Goal: Transaction & Acquisition: Purchase product/service

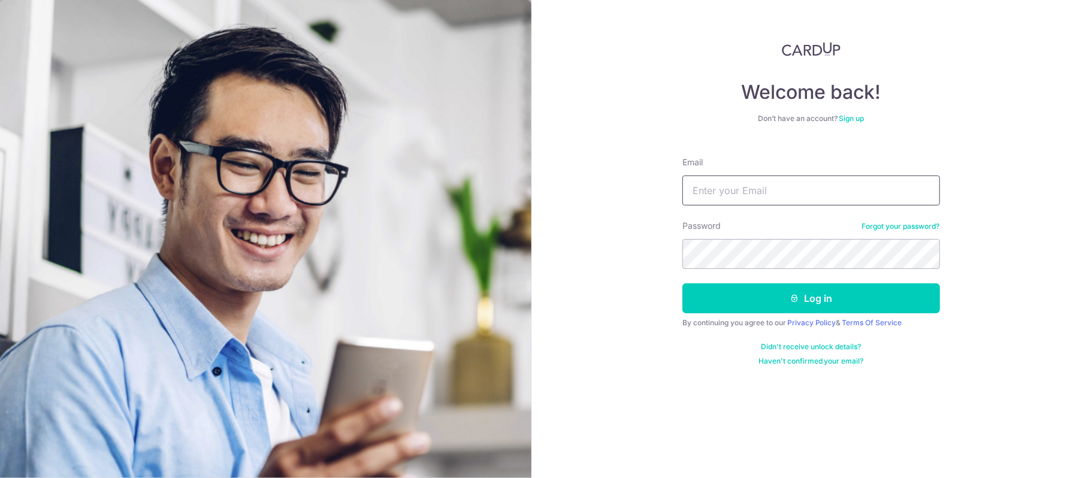
type input "simonchua@gmail.com"
click at [834, 301] on button "Log in" at bounding box center [811, 298] width 258 height 30
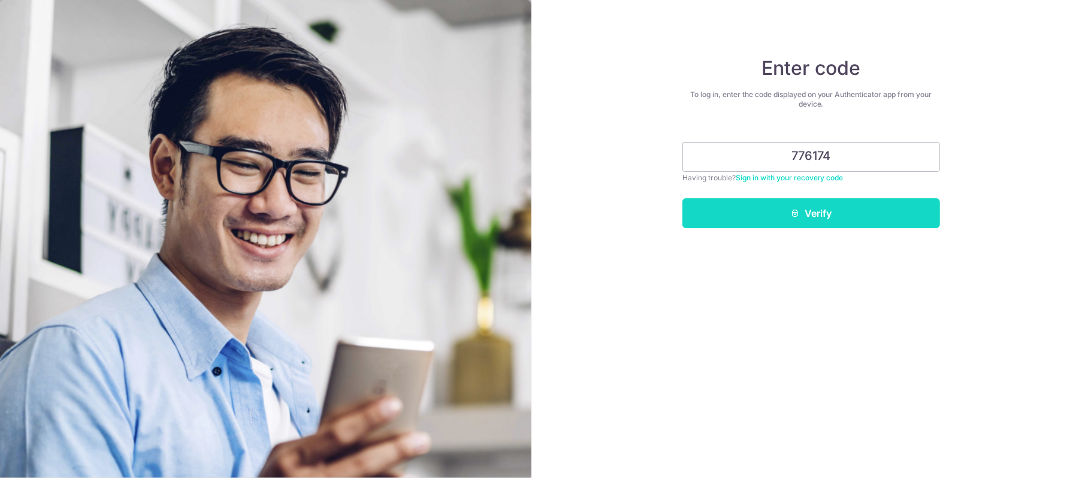
type input "776174"
click at [817, 212] on button "Verify" at bounding box center [811, 213] width 258 height 30
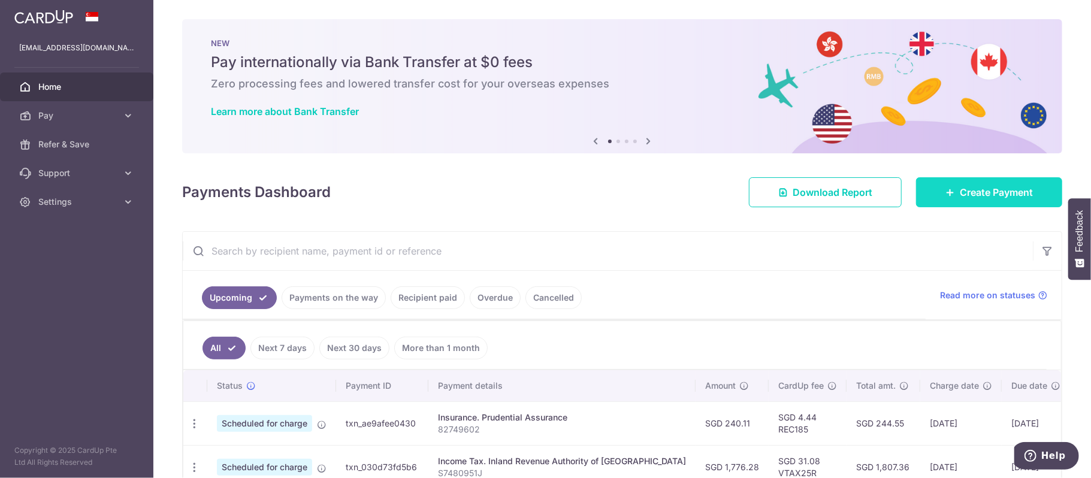
click at [966, 189] on span "Create Payment" at bounding box center [996, 192] width 73 height 14
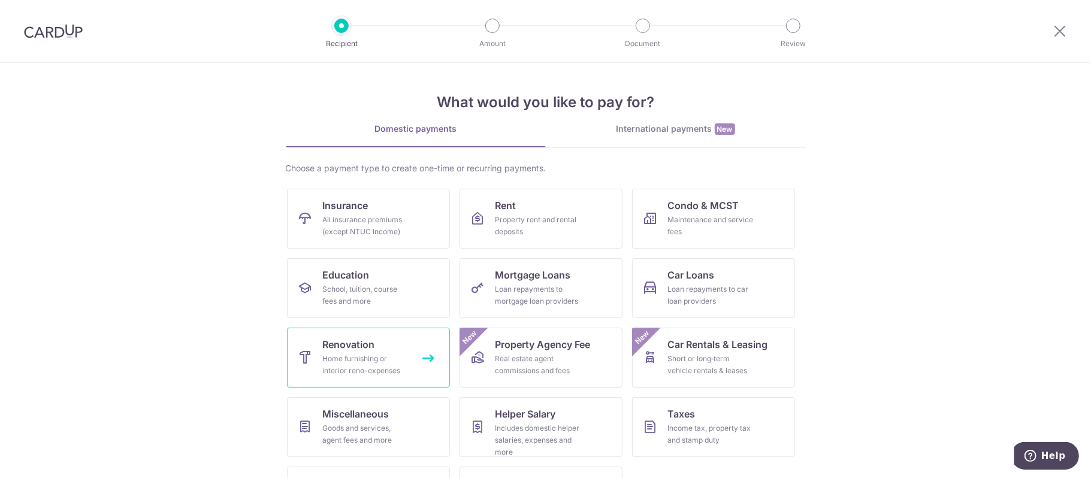
click at [403, 346] on link "Renovation Home furnishing or interior reno-expenses" at bounding box center [368, 358] width 163 height 60
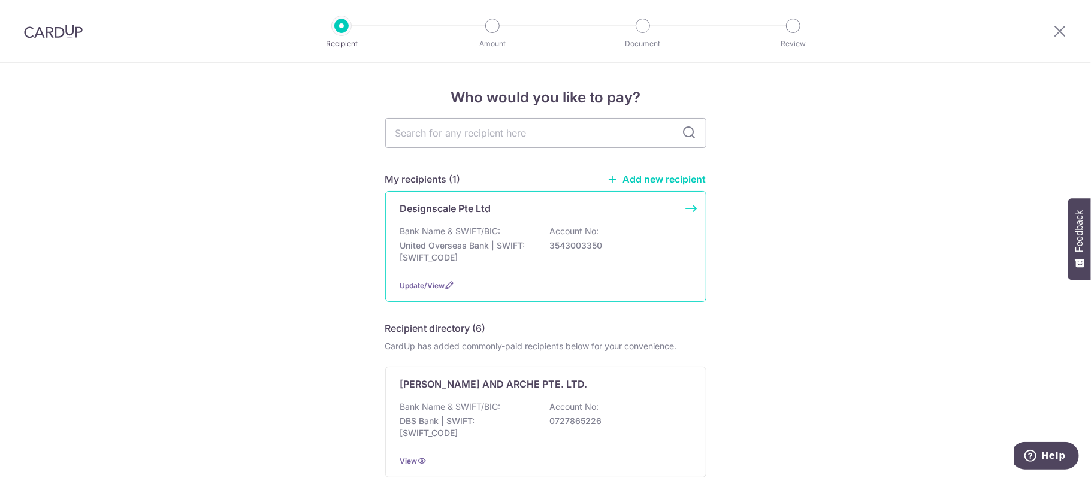
click at [545, 214] on div "Designscale Pte Ltd" at bounding box center [538, 208] width 277 height 14
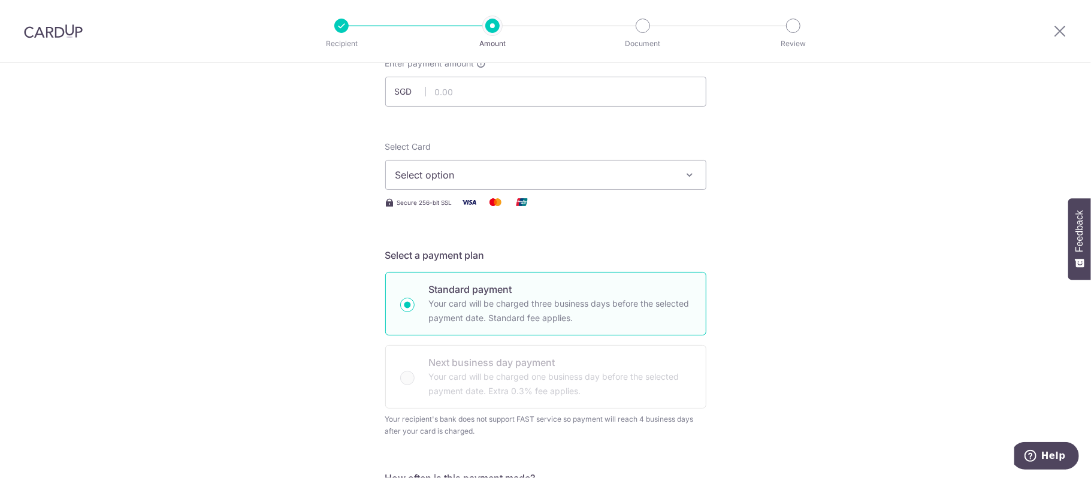
scroll to position [159, 0]
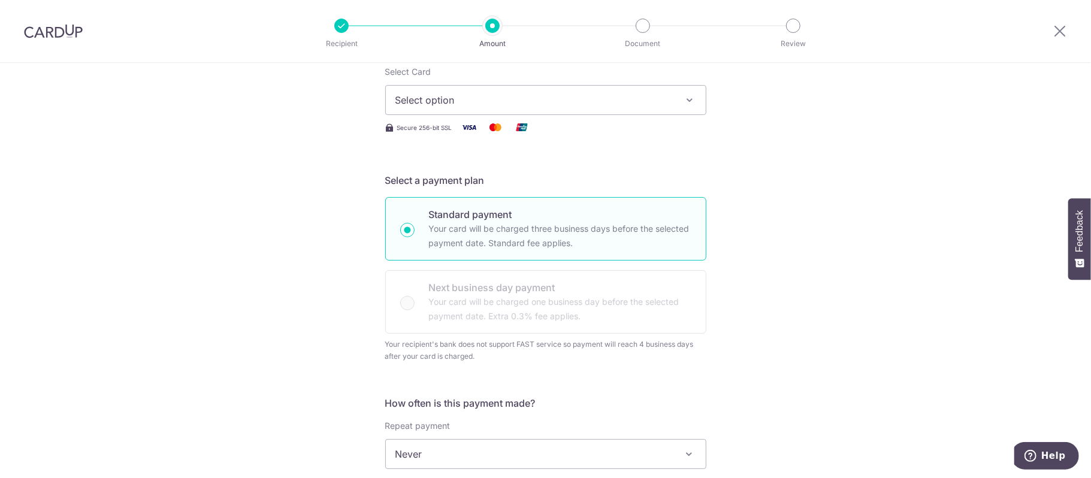
click at [691, 92] on button "Select option" at bounding box center [545, 100] width 321 height 30
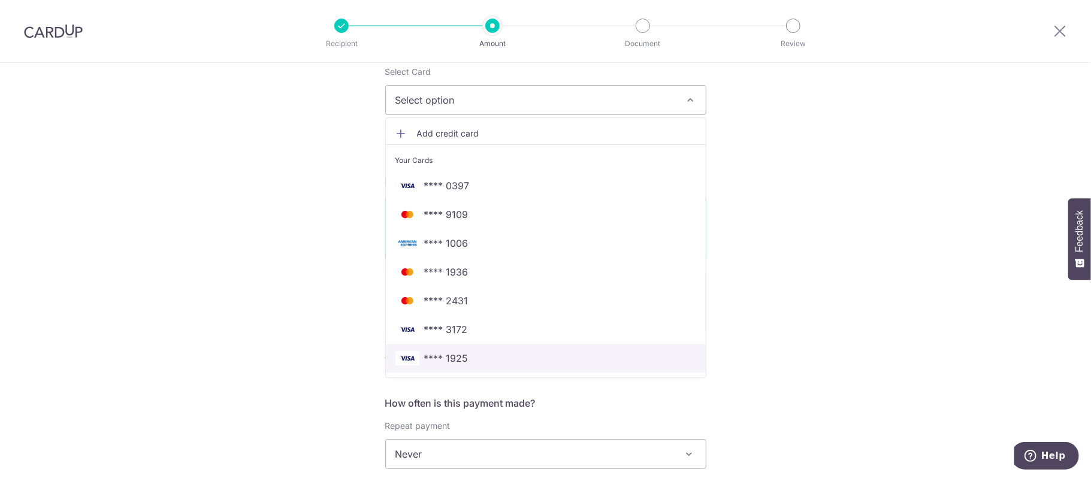
click at [499, 357] on span "**** 1925" at bounding box center [545, 358] width 301 height 14
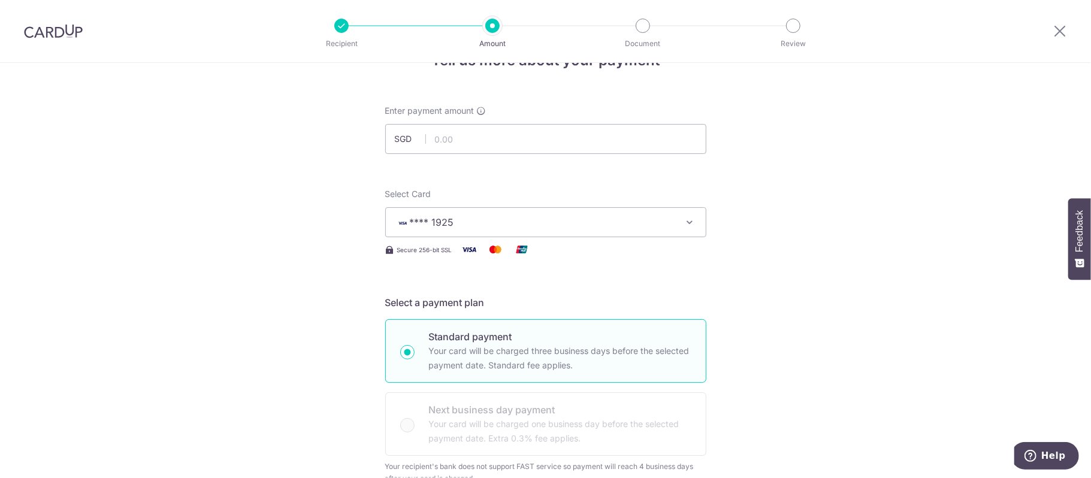
scroll to position [0, 0]
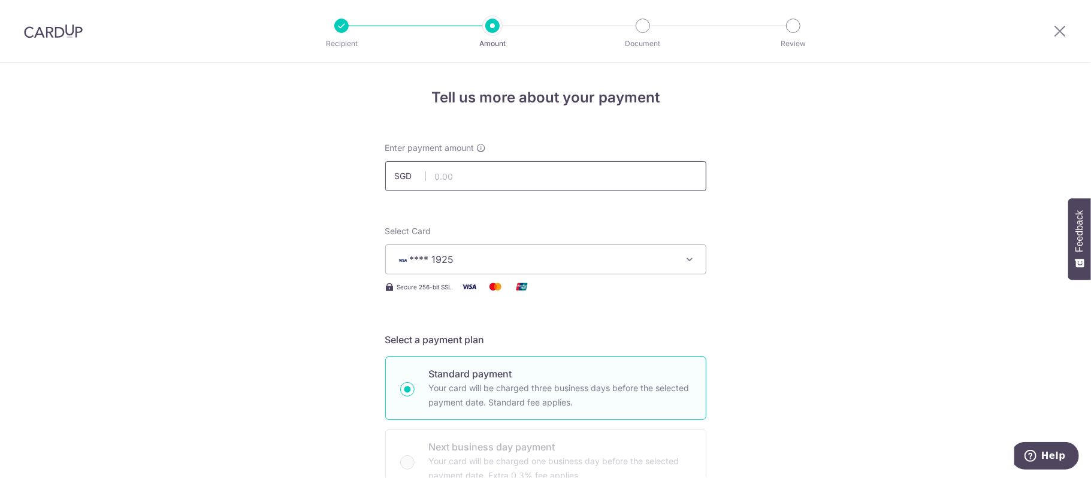
click at [616, 176] on input "text" at bounding box center [545, 176] width 321 height 30
type input "29,680.00"
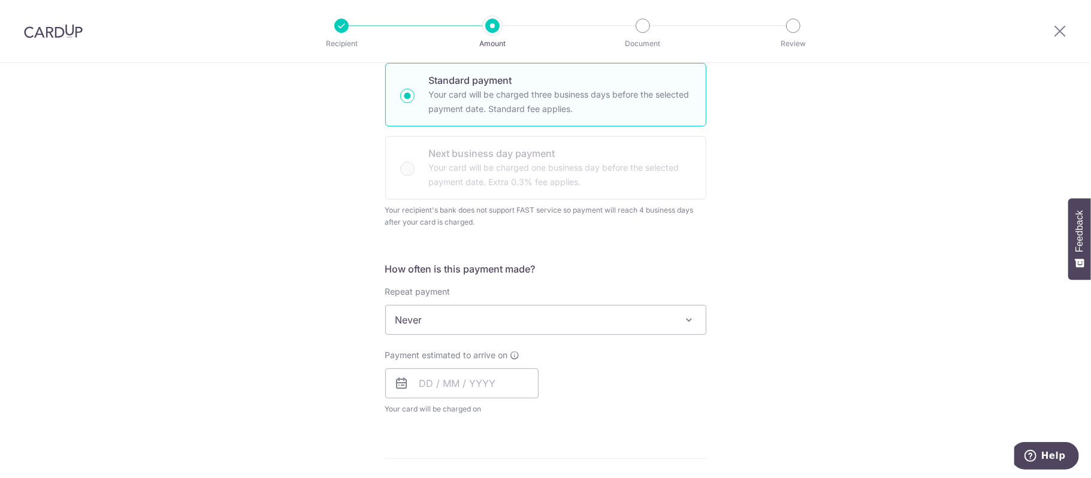
scroll to position [319, 0]
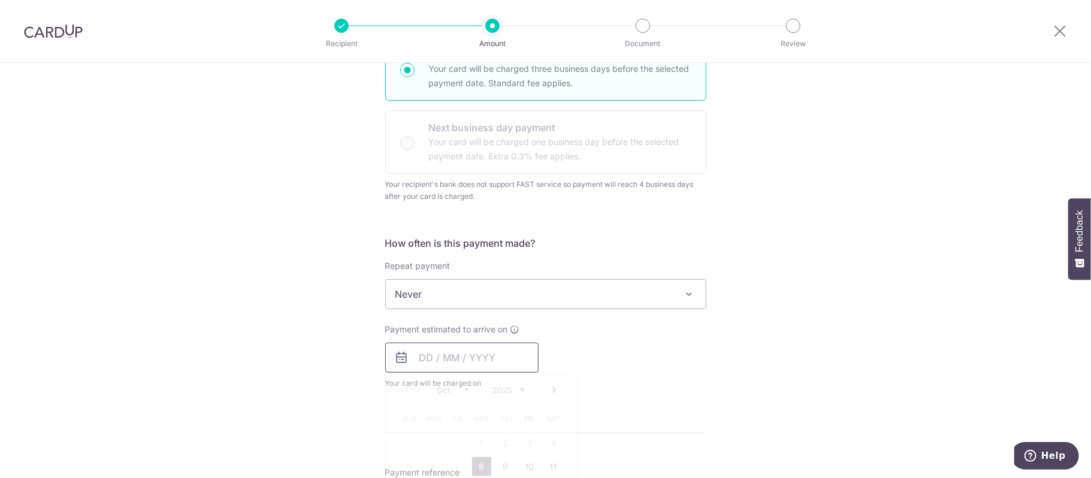
click at [444, 355] on input "text" at bounding box center [461, 358] width 153 height 30
click at [478, 460] on link "8" at bounding box center [481, 466] width 19 height 19
type input "08/10/2025"
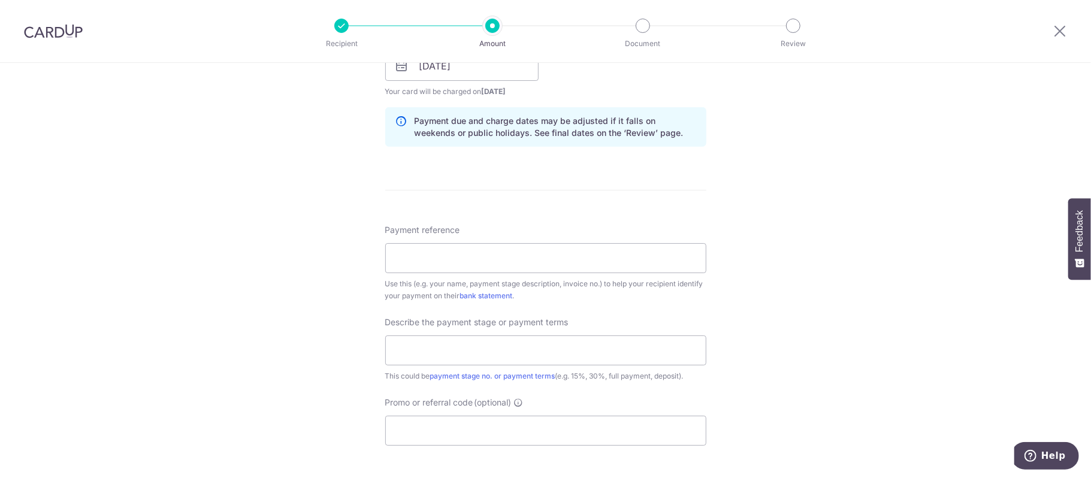
scroll to position [639, 0]
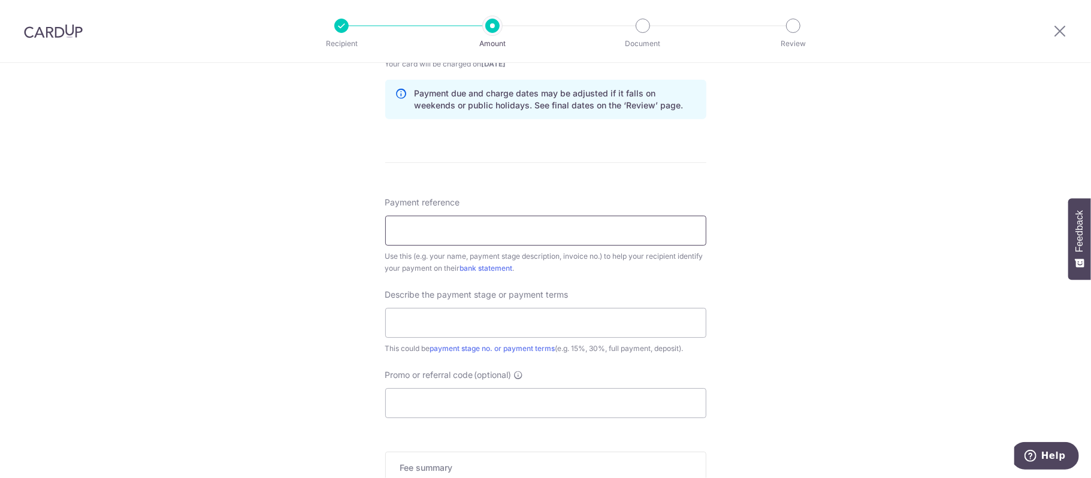
drag, startPoint x: 554, startPoint y: 228, endPoint x: 508, endPoint y: 247, distance: 49.7
click at [545, 246] on input "Payment reference" at bounding box center [545, 231] width 321 height 30
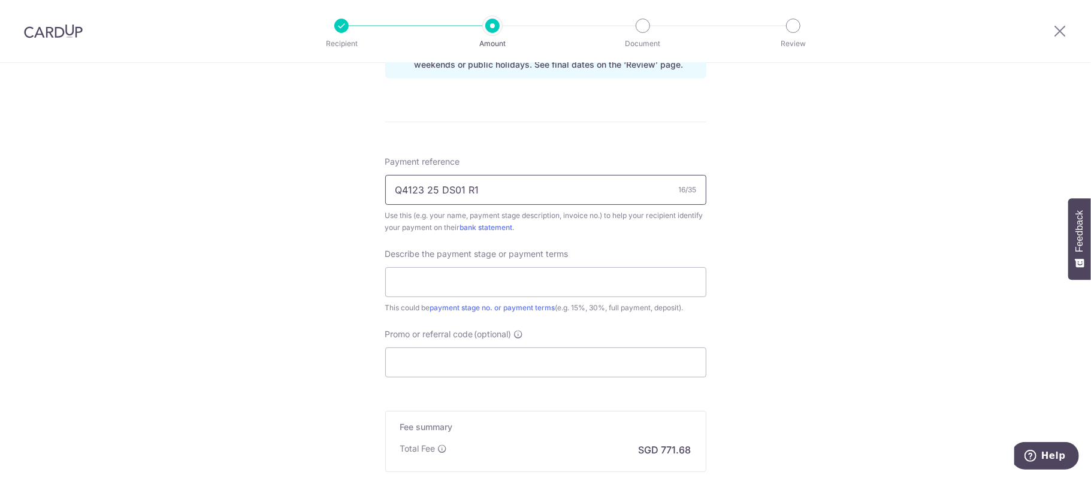
scroll to position [719, 0]
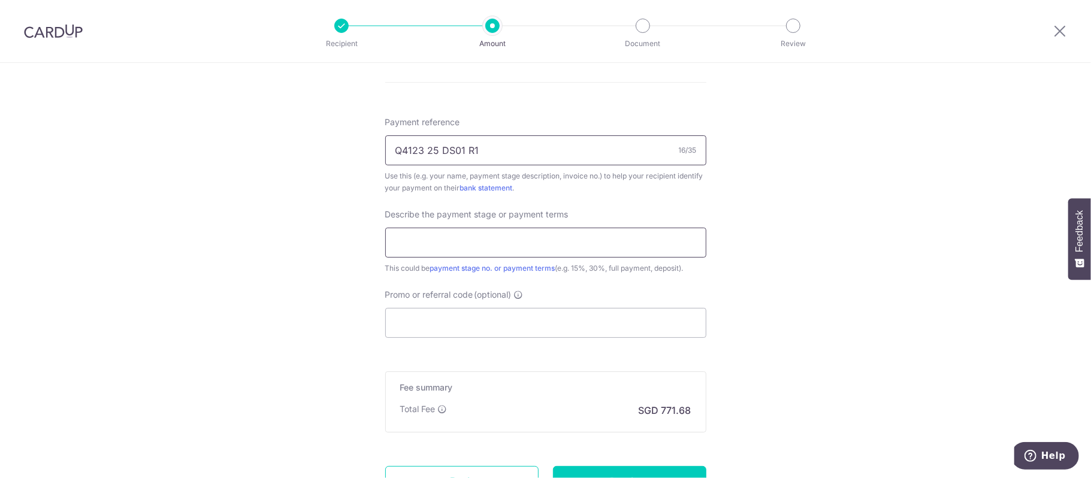
type input "Q4123 25 DS01 R1"
click at [560, 231] on input "text" at bounding box center [545, 243] width 321 height 30
type input "1st and 2nd payment"
click at [451, 325] on input "Promo or referral code (optional)" at bounding box center [545, 323] width 321 height 30
paste input "RENO25ONE"
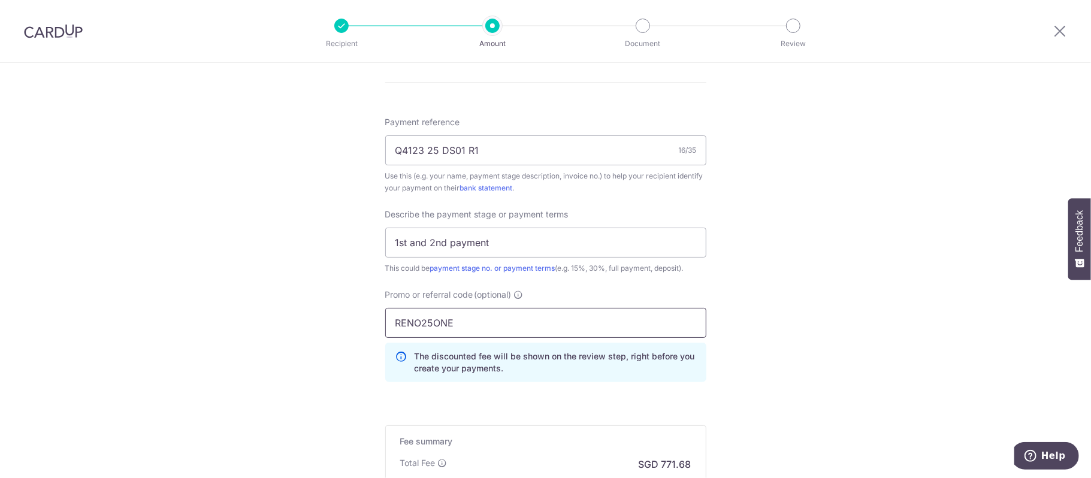
type input "RENO25ONE"
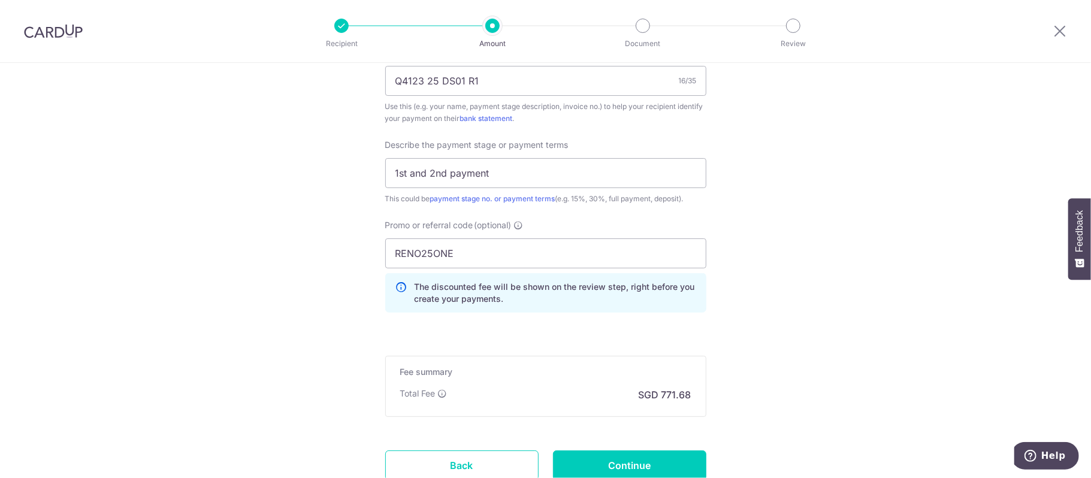
scroll to position [878, 0]
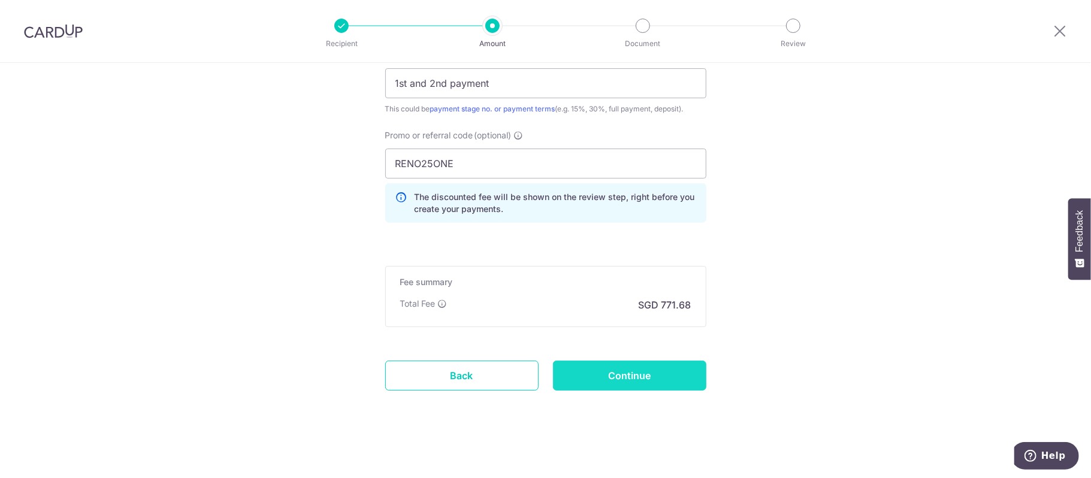
click at [662, 376] on input "Continue" at bounding box center [629, 376] width 153 height 30
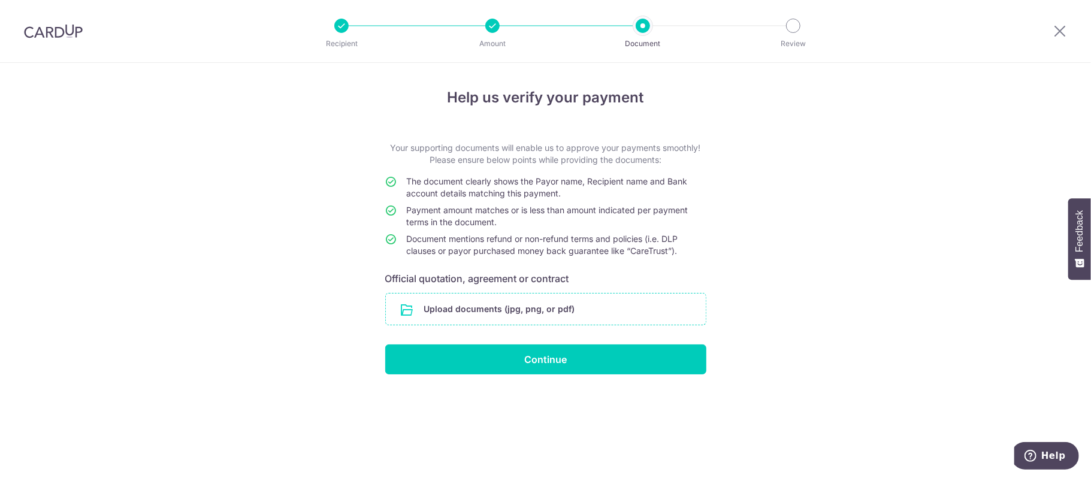
click at [537, 294] on input "file" at bounding box center [546, 309] width 320 height 31
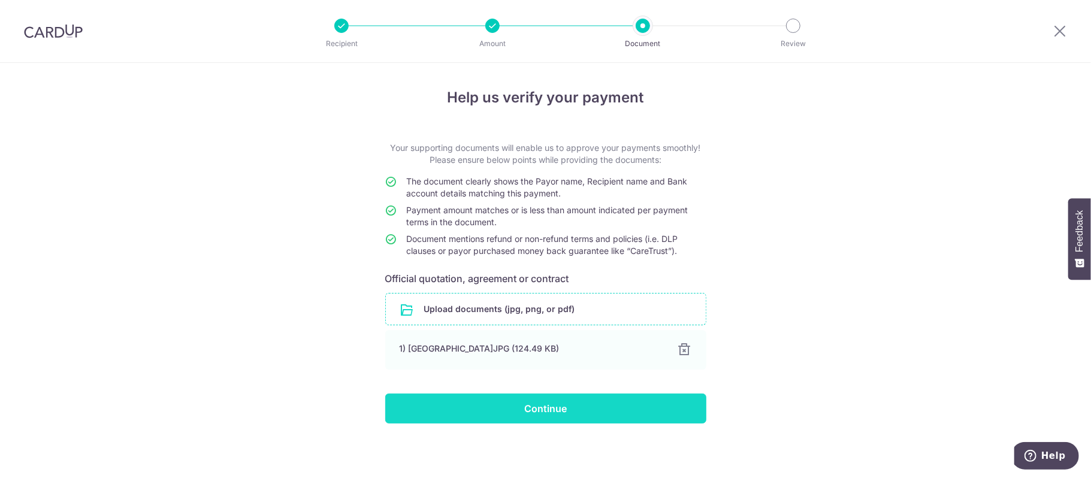
click at [621, 406] on input "Continue" at bounding box center [545, 409] width 321 height 30
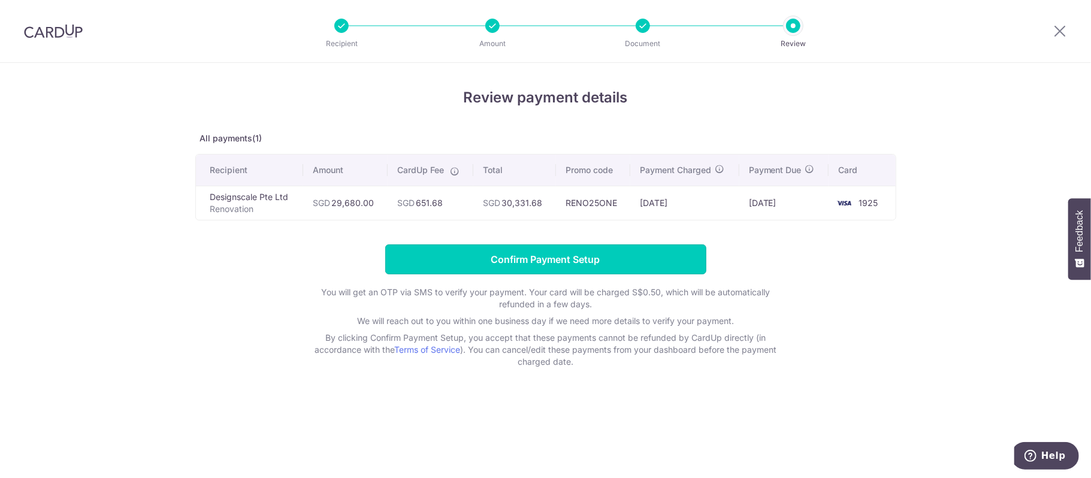
click at [549, 262] on input "Confirm Payment Setup" at bounding box center [545, 259] width 321 height 30
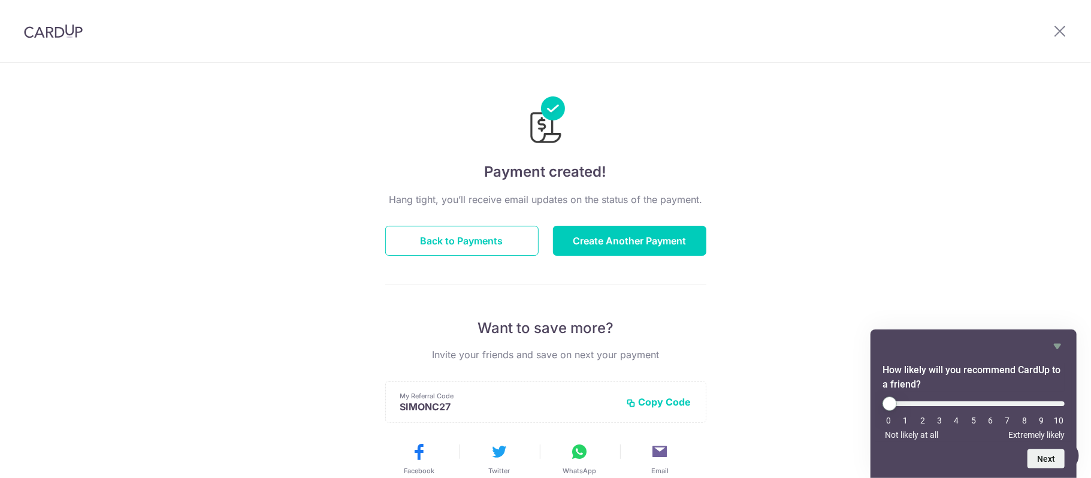
click at [454, 214] on div "Hang tight, you’ll receive email updates on the status of the payment. Back to …" at bounding box center [545, 419] width 321 height 454
click at [465, 241] on button "Back to Payments" at bounding box center [461, 241] width 153 height 30
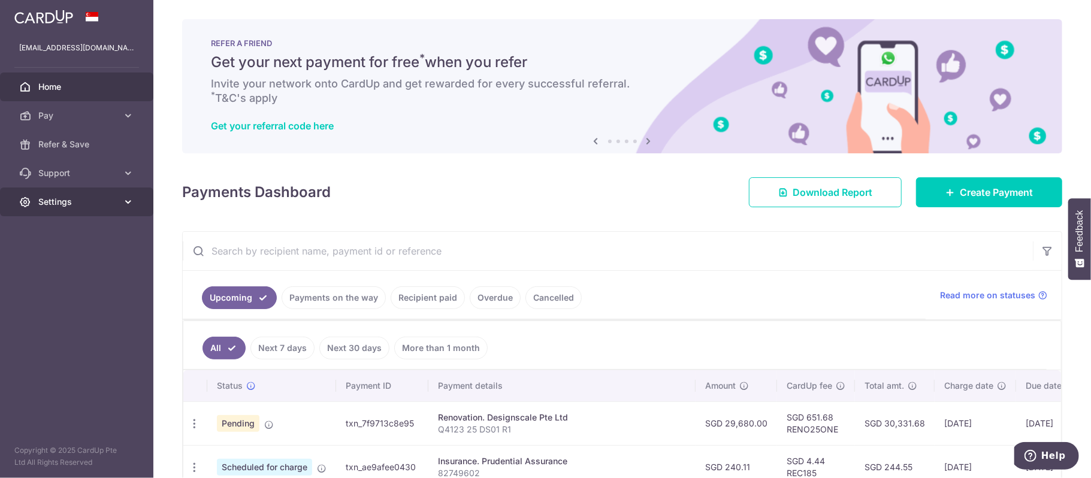
click at [133, 204] on icon at bounding box center [128, 202] width 12 height 12
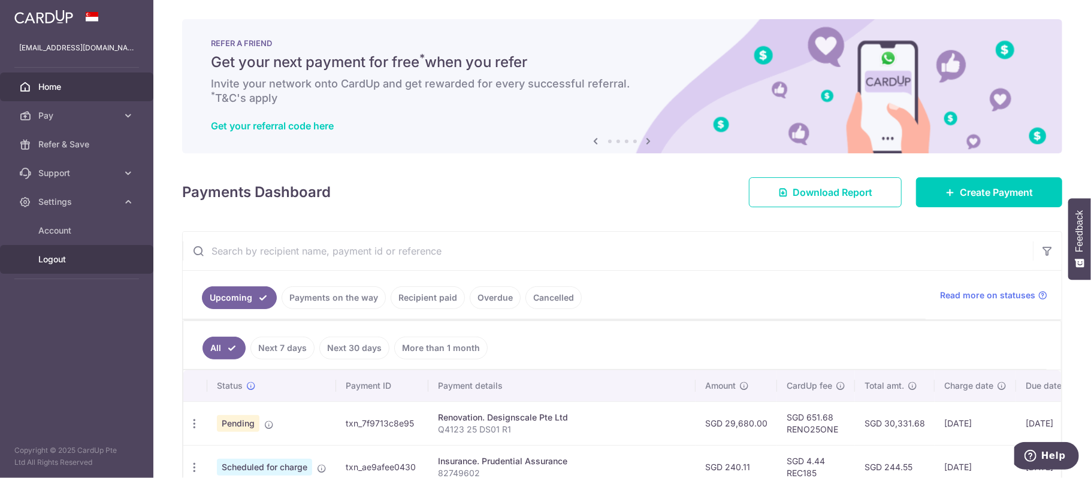
click at [60, 255] on span "Logout" at bounding box center [77, 259] width 79 height 12
